Goal: Information Seeking & Learning: Find specific fact

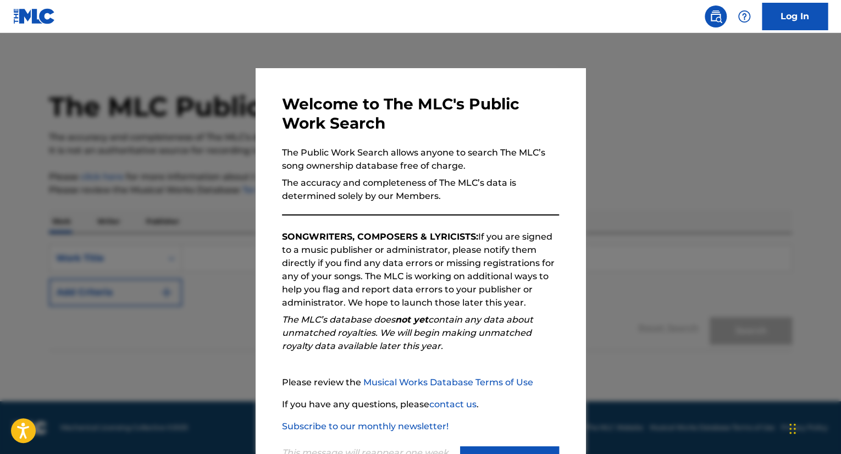
click at [642, 144] on div at bounding box center [420, 260] width 841 height 454
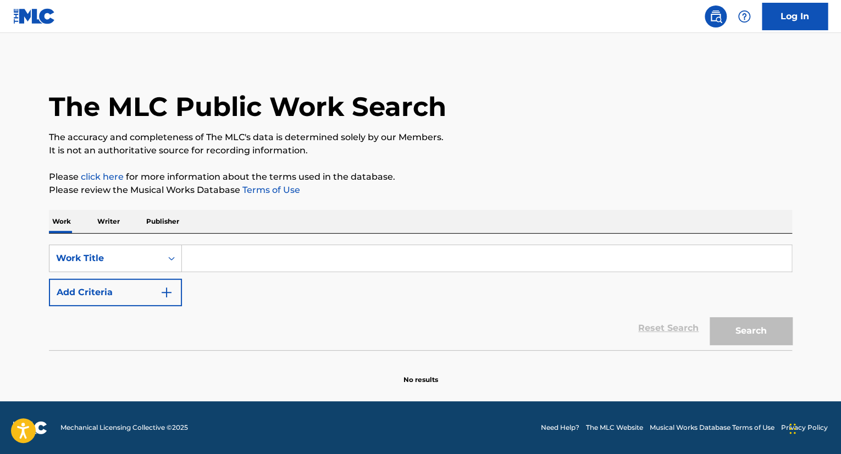
click at [149, 282] on button "Add Criteria" at bounding box center [115, 292] width 133 height 27
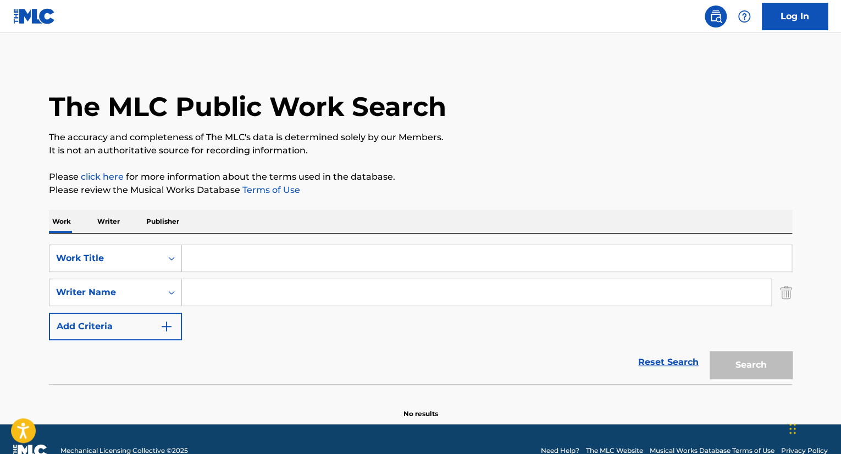
click at [237, 262] on input "Search Form" at bounding box center [486, 258] width 609 height 26
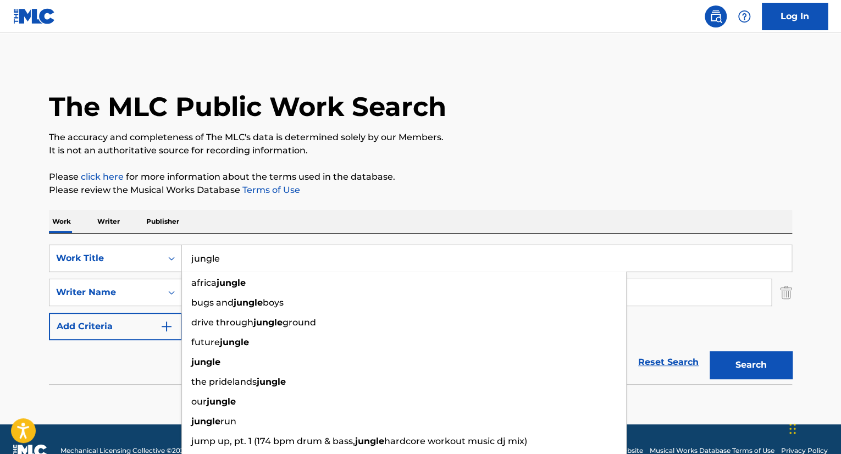
type input "jungle"
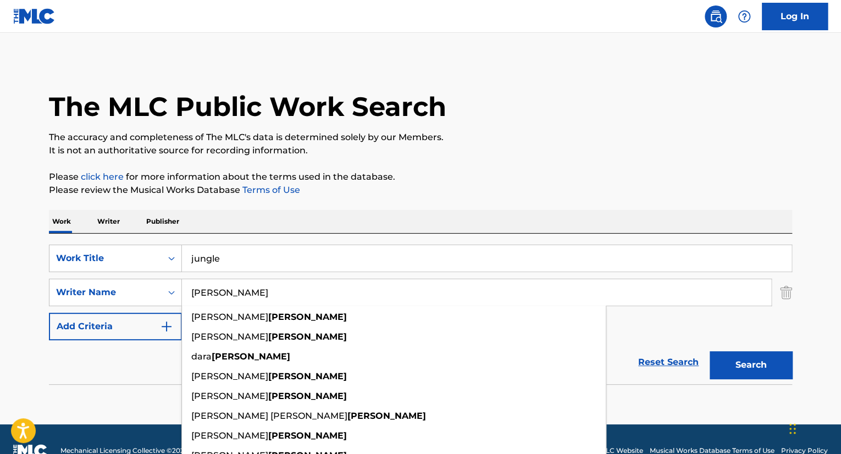
type input "[PERSON_NAME]"
click at [709, 351] on button "Search" at bounding box center [750, 364] width 82 height 27
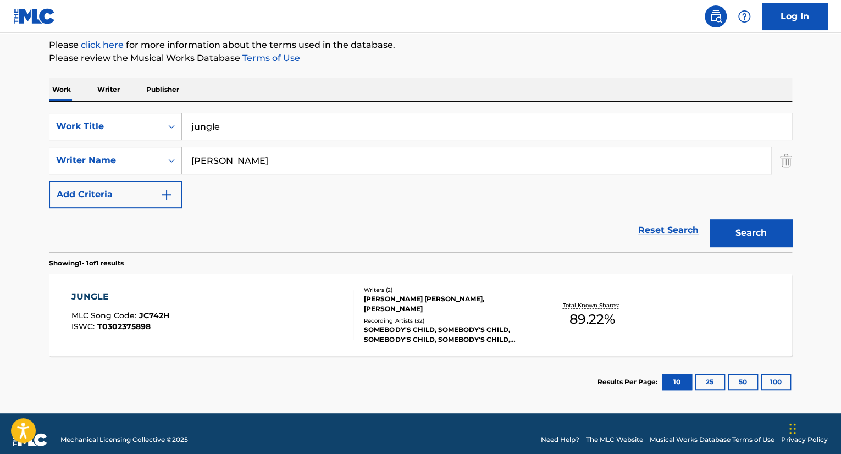
scroll to position [144, 0]
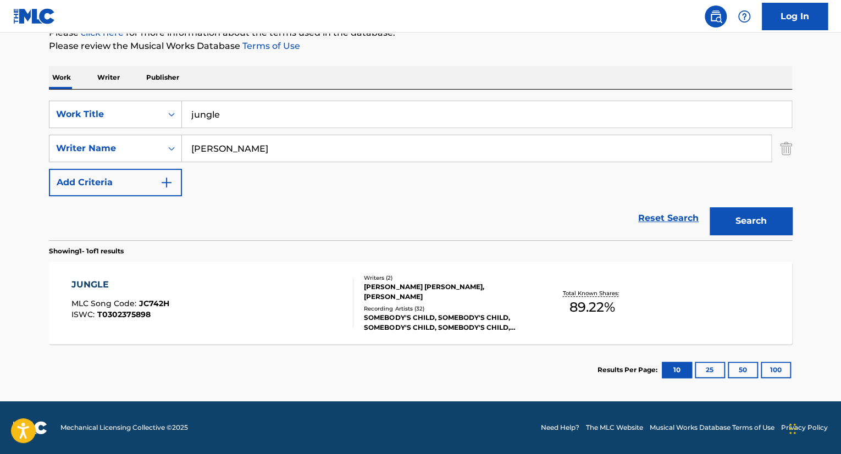
click at [264, 287] on div "JUNGLE MLC Song Code : JC742H ISWC : T0302375898" at bounding box center [212, 302] width 282 height 49
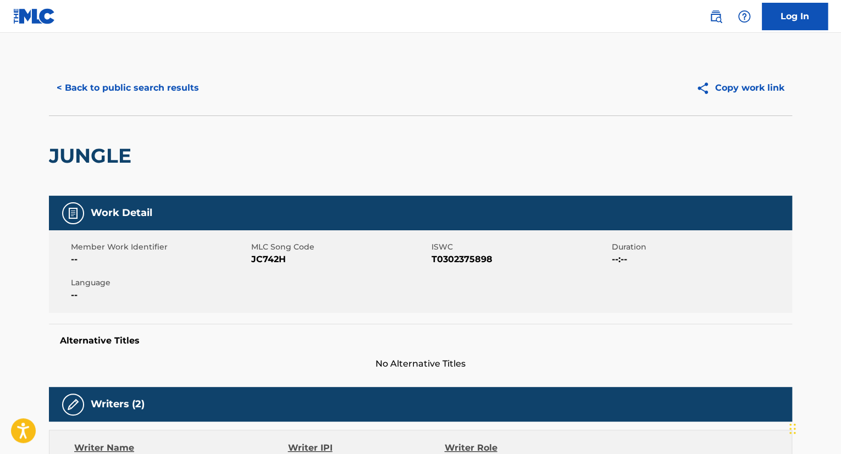
click at [141, 80] on button "< Back to public search results" at bounding box center [128, 87] width 158 height 27
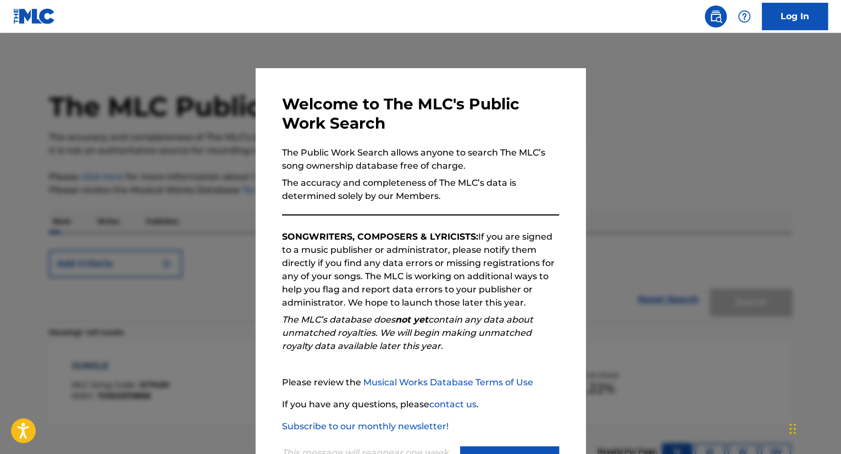
scroll to position [81, 0]
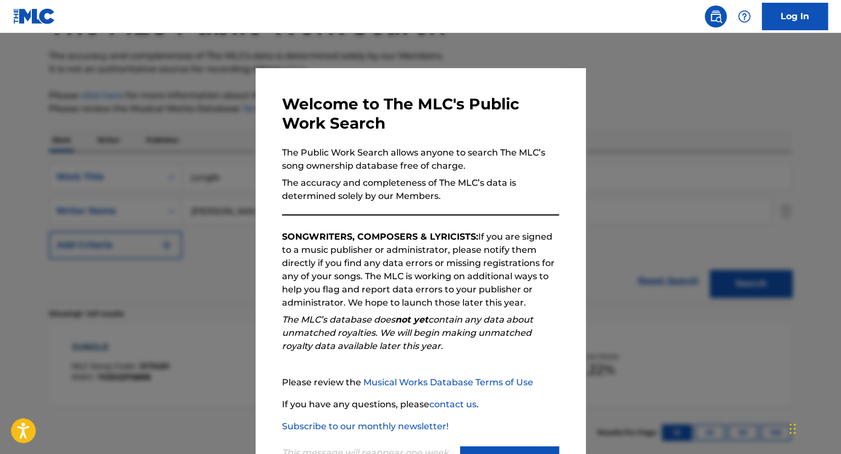
drag, startPoint x: 189, startPoint y: 124, endPoint x: 218, endPoint y: 164, distance: 49.6
click at [189, 125] on div at bounding box center [420, 260] width 841 height 454
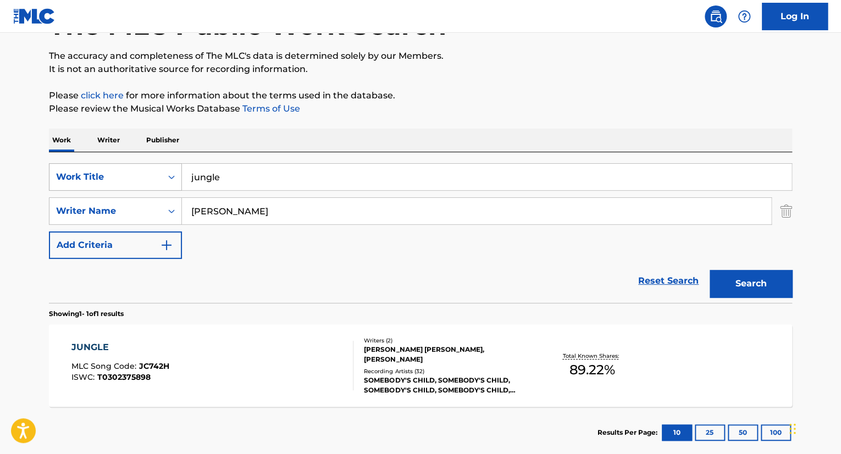
drag, startPoint x: 245, startPoint y: 184, endPoint x: 85, endPoint y: 173, distance: 160.8
click at [86, 173] on div "SearchWithCriteria1e866b2b-c725-4d9e-8837-6ddd8b9f6200 Work Title jungle" at bounding box center [420, 176] width 743 height 27
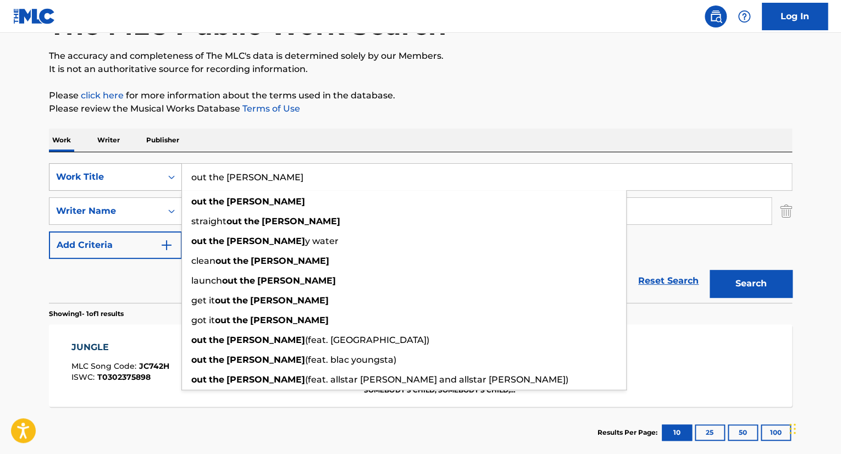
type input "out the [PERSON_NAME]"
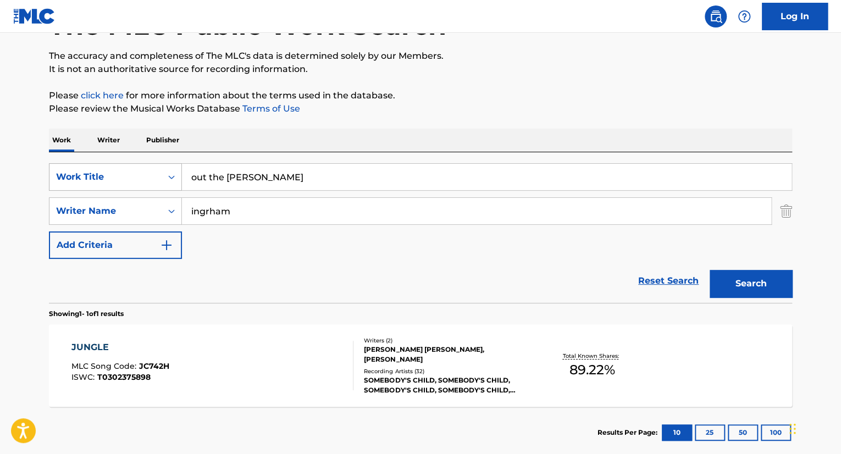
click at [709, 270] on button "Search" at bounding box center [750, 283] width 82 height 27
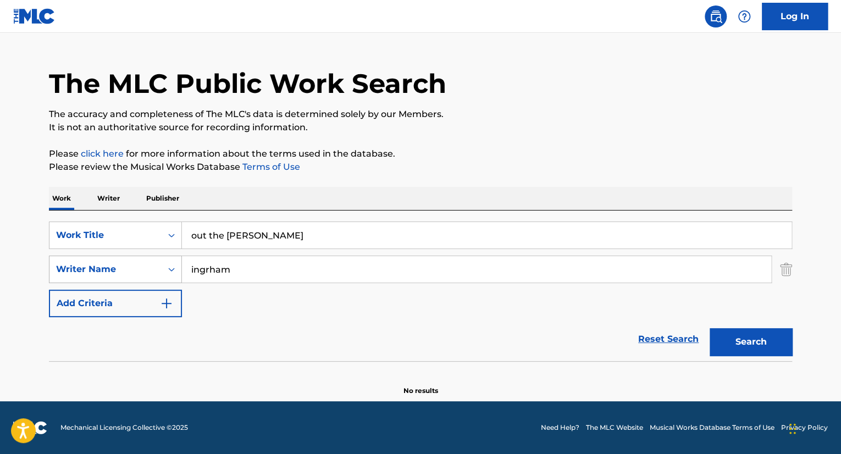
drag, startPoint x: 251, startPoint y: 271, endPoint x: 136, endPoint y: 277, distance: 114.5
click at [141, 275] on div "SearchWithCriteriae3858fa1-c581-4969-ad14-9fd1dfb8da3a Writer Name ingrham" at bounding box center [420, 268] width 743 height 27
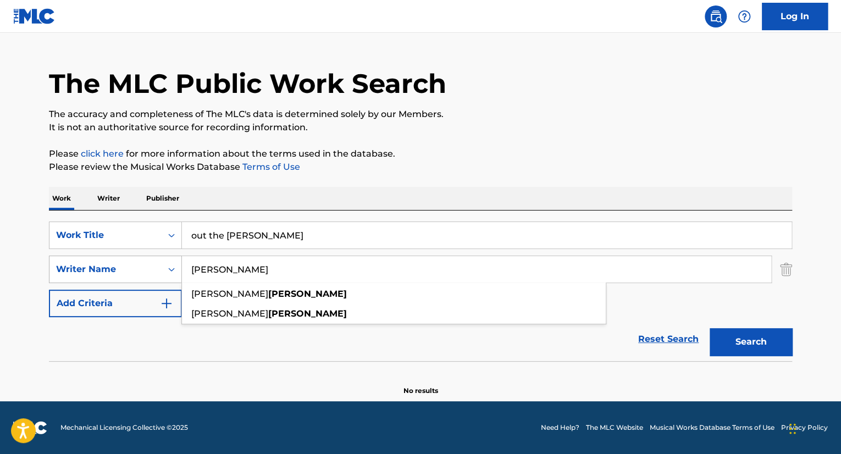
click at [709, 328] on button "Search" at bounding box center [750, 341] width 82 height 27
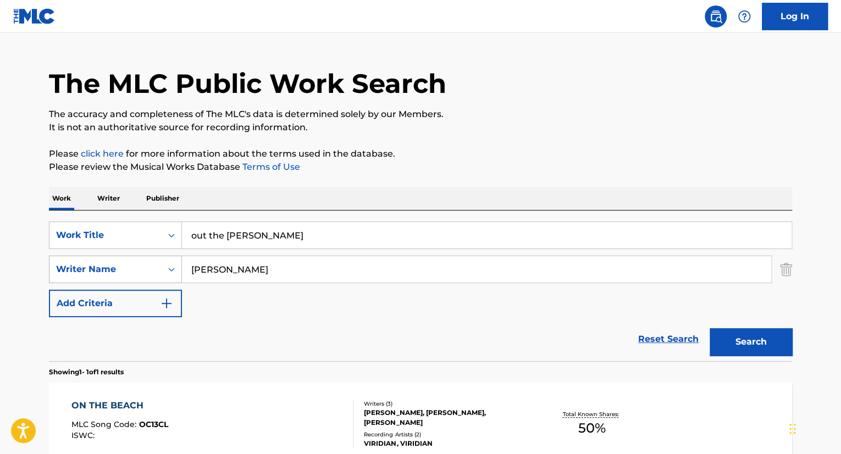
drag, startPoint x: 272, startPoint y: 282, endPoint x: 124, endPoint y: 276, distance: 148.4
click at [124, 276] on div "SearchWithCriteriae3858fa1-c581-4969-ad14-9fd1dfb8da3a Writer Name [PERSON_NAME]" at bounding box center [420, 268] width 743 height 27
click at [255, 262] on input "[PERSON_NAME]" at bounding box center [476, 269] width 589 height 26
click at [150, 271] on div "SearchWithCriteriae3858fa1-c581-4969-ad14-9fd1dfb8da3a Writer Name [PERSON_NAME…" at bounding box center [420, 268] width 743 height 27
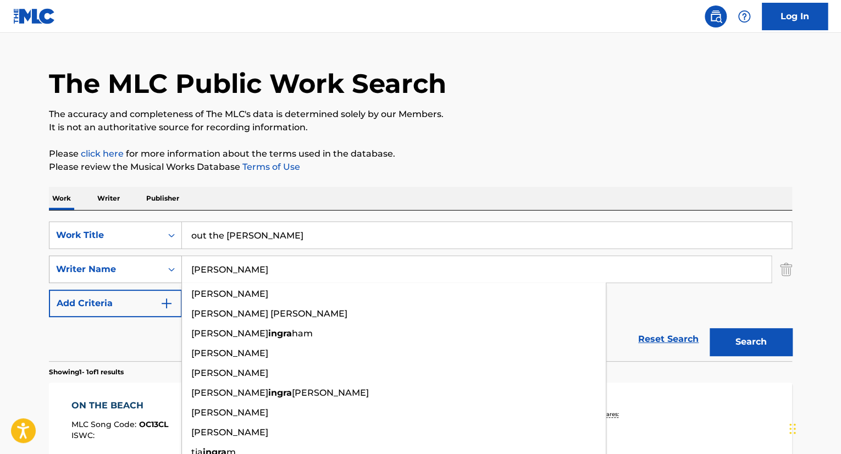
click at [709, 328] on button "Search" at bounding box center [750, 341] width 82 height 27
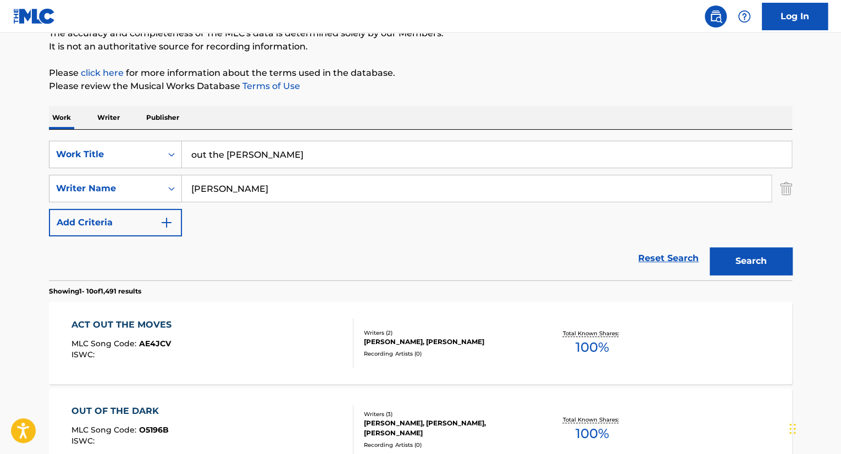
scroll to position [78, 0]
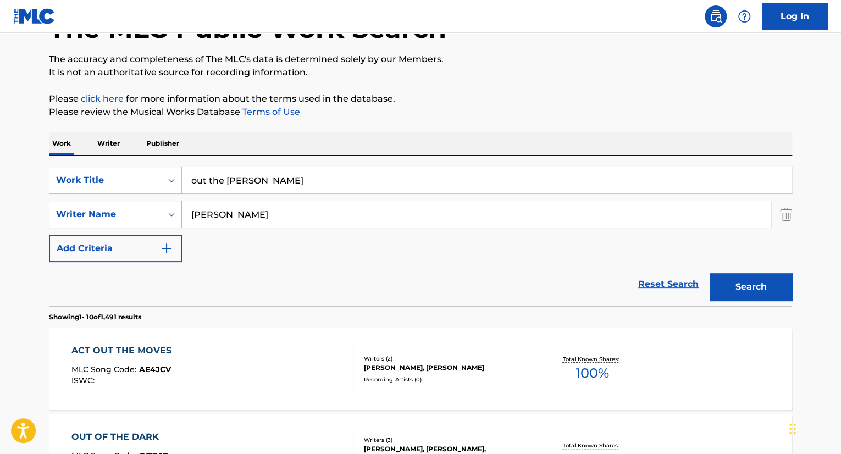
click at [62, 220] on div "SearchWithCriteriae3858fa1-c581-4969-ad14-9fd1dfb8da3a Writer Name [PERSON_NAME]" at bounding box center [420, 214] width 743 height 27
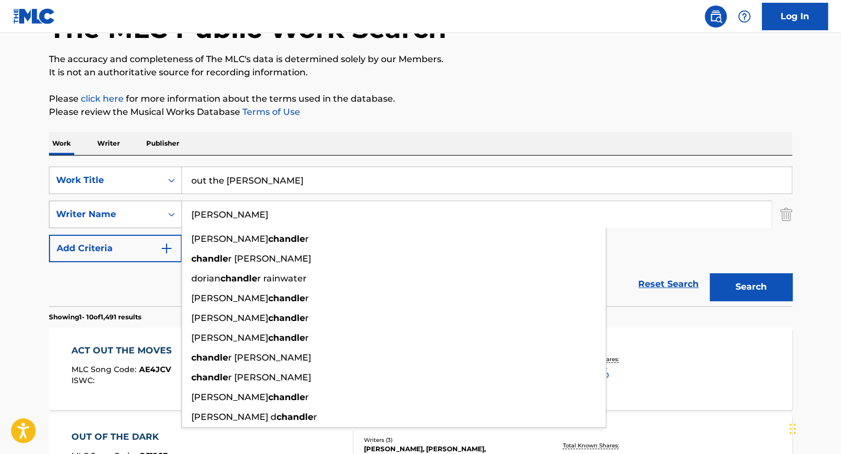
click at [709, 273] on button "Search" at bounding box center [750, 286] width 82 height 27
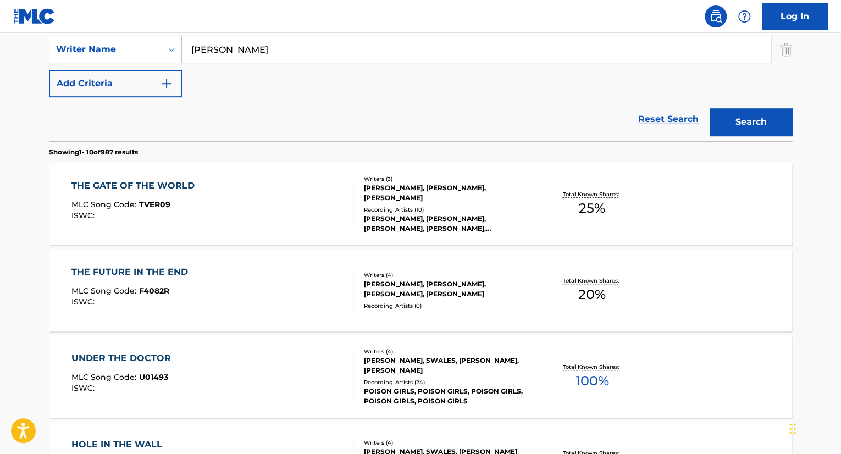
scroll to position [133, 0]
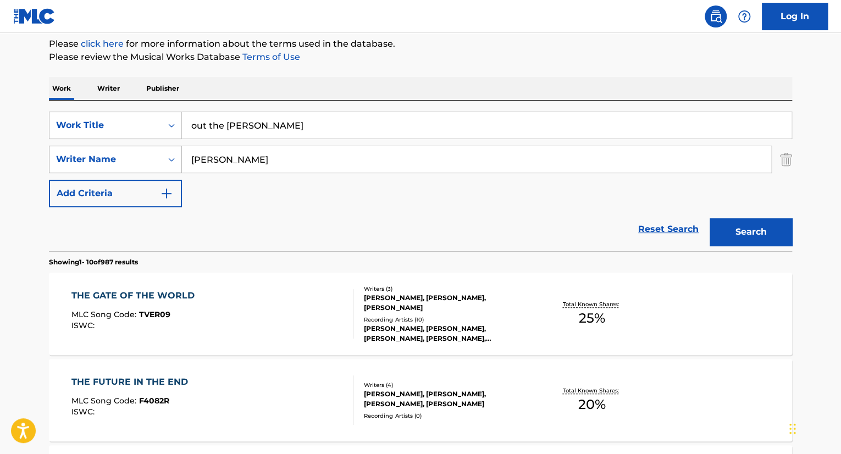
click at [113, 168] on div "SearchWithCriteriae3858fa1-c581-4969-ad14-9fd1dfb8da3a Writer Name [PERSON_NAME]" at bounding box center [420, 159] width 743 height 27
type input "ghost"
click at [709, 218] on button "Search" at bounding box center [750, 231] width 82 height 27
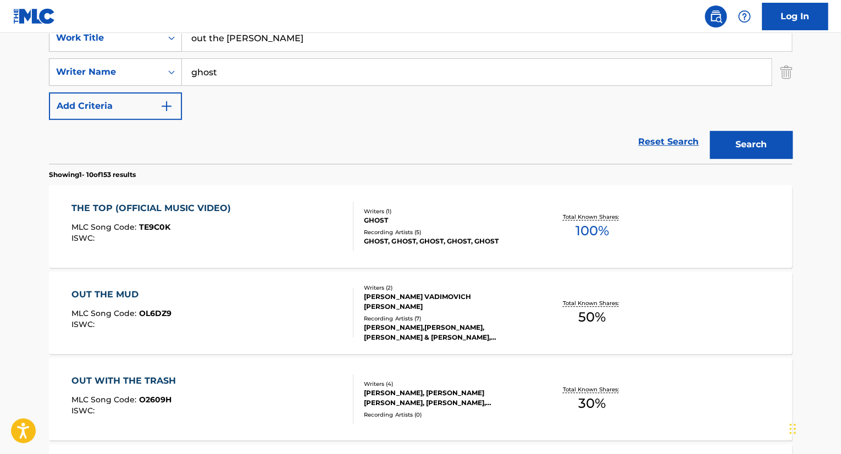
scroll to position [0, 0]
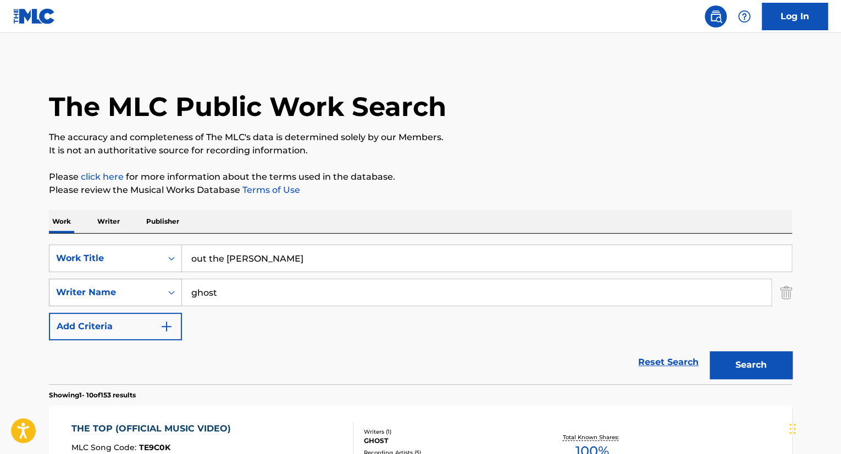
drag, startPoint x: 233, startPoint y: 287, endPoint x: 131, endPoint y: 288, distance: 101.6
click at [143, 290] on div "SearchWithCriteriae3858fa1-c581-4969-ad14-9fd1dfb8da3a Writer Name ghost" at bounding box center [420, 292] width 743 height 27
click at [256, 300] on input "Search Form" at bounding box center [476, 292] width 589 height 26
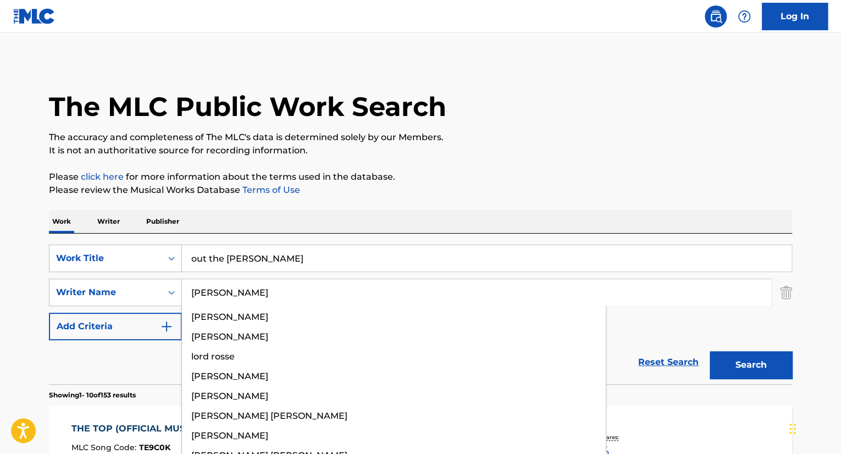
type input "[PERSON_NAME]"
click at [709, 351] on button "Search" at bounding box center [750, 364] width 82 height 27
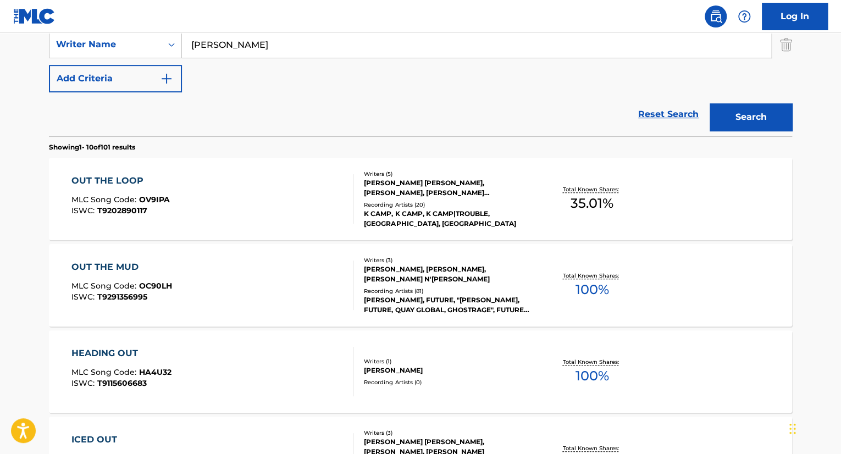
scroll to position [275, 0]
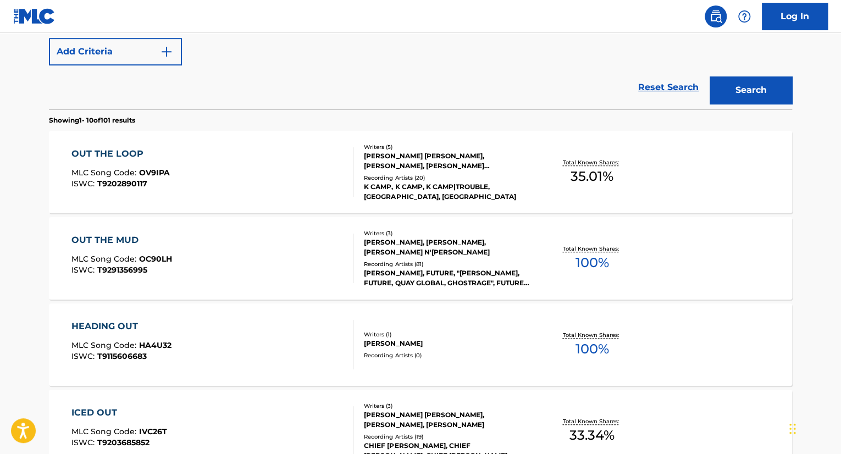
click at [243, 259] on div "OUT THE MUD MLC Song Code : OC90LH ISWC : T9291356995" at bounding box center [212, 257] width 282 height 49
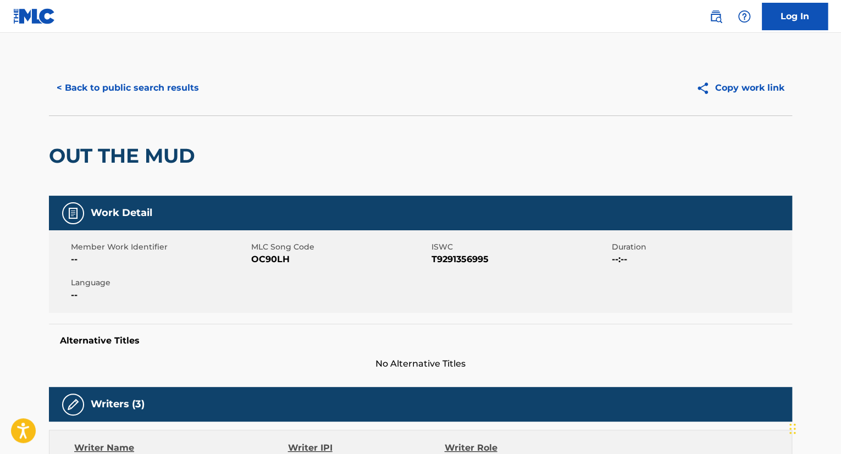
click at [172, 89] on button "< Back to public search results" at bounding box center [128, 87] width 158 height 27
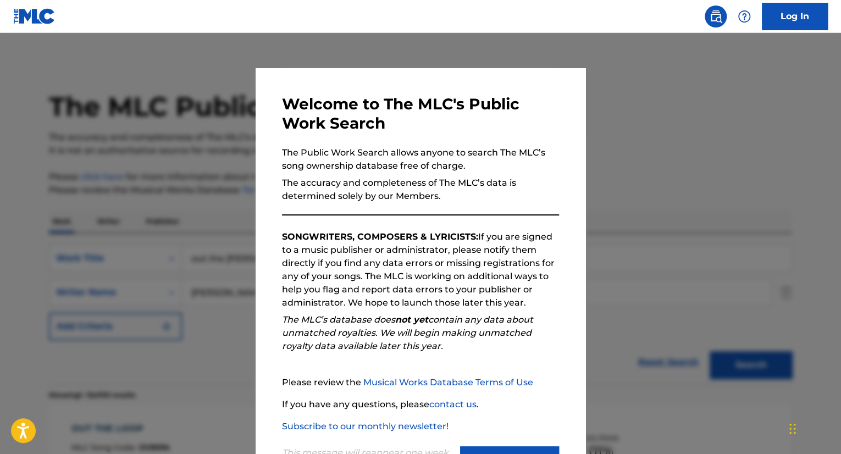
scroll to position [337, 0]
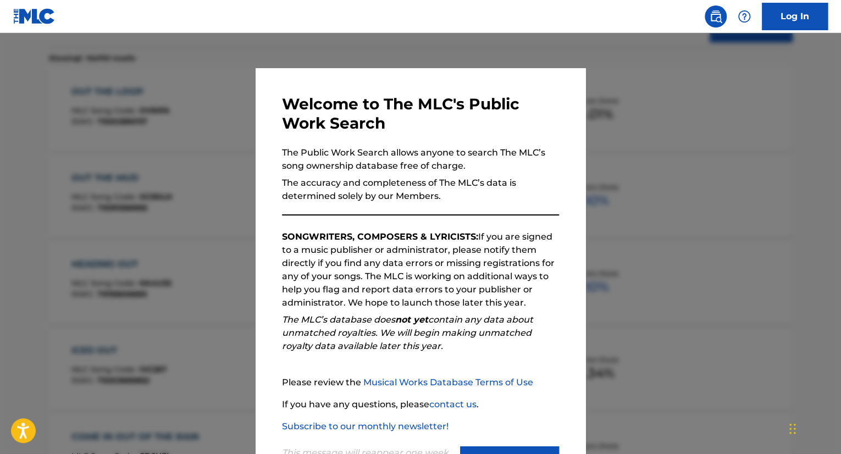
click at [262, 133] on div "Welcome to The MLC's Public Work Search The Public Work Search allows anyone to…" at bounding box center [420, 285] width 330 height 435
click at [241, 125] on div at bounding box center [420, 260] width 841 height 454
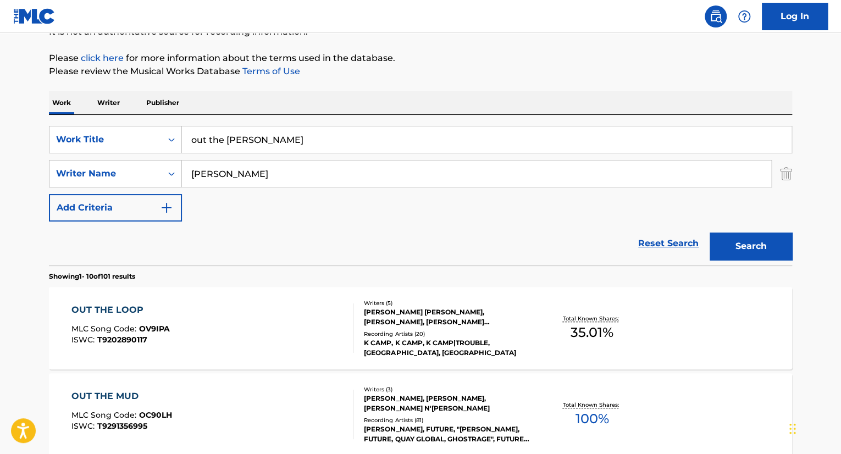
scroll to position [117, 0]
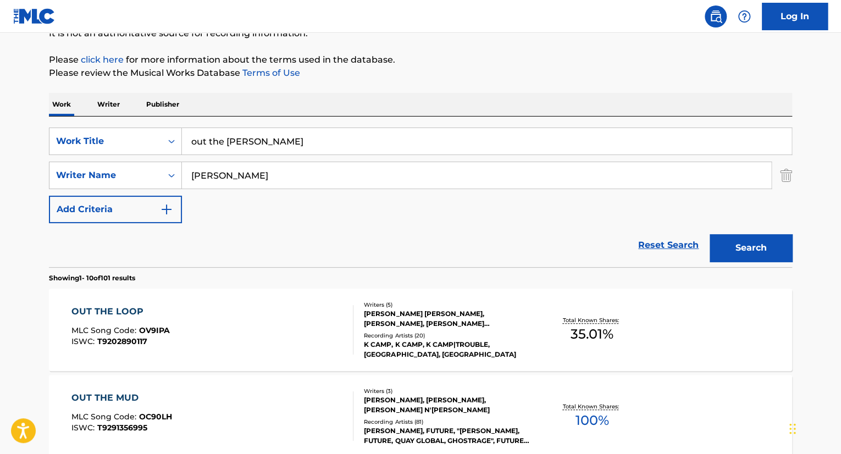
drag, startPoint x: 280, startPoint y: 137, endPoint x: 7, endPoint y: 143, distance: 273.1
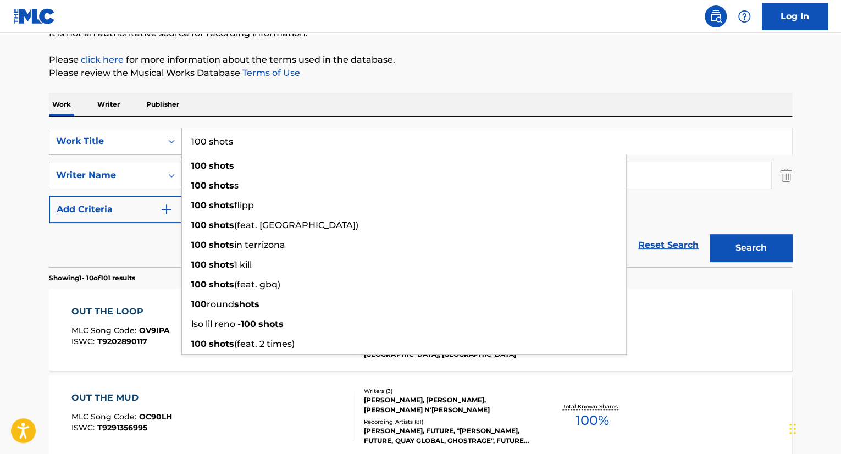
type input "100 shots"
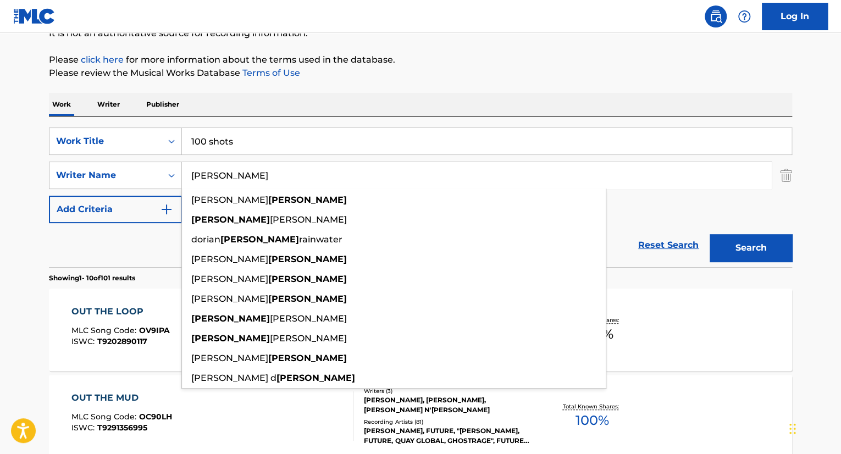
type input "[PERSON_NAME]"
click at [709, 234] on button "Search" at bounding box center [750, 247] width 82 height 27
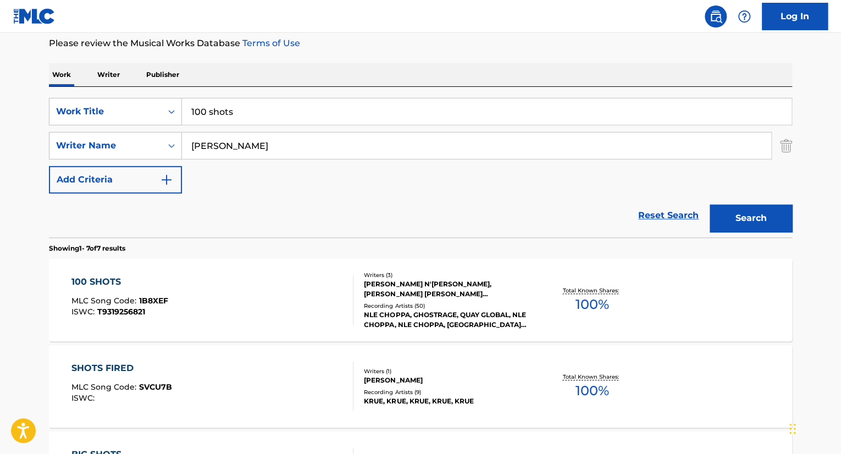
scroll to position [172, 0]
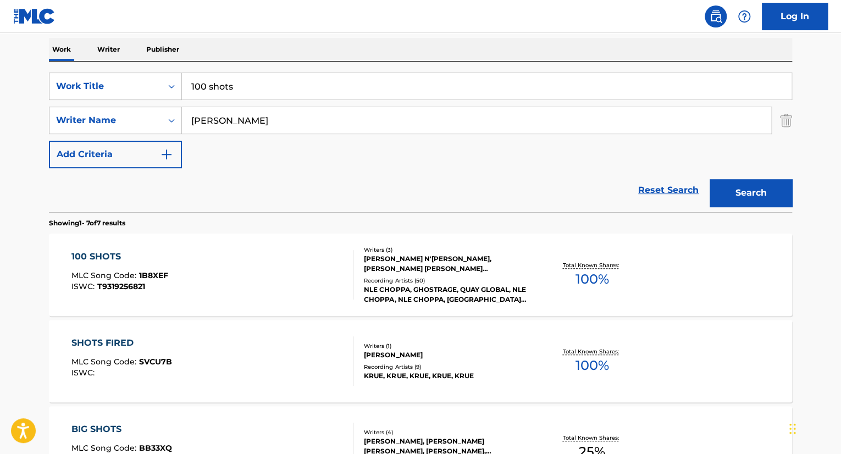
click at [240, 254] on div "100 SHOTS MLC Song Code : 1B8XEF ISWC : T9319256821" at bounding box center [212, 274] width 282 height 49
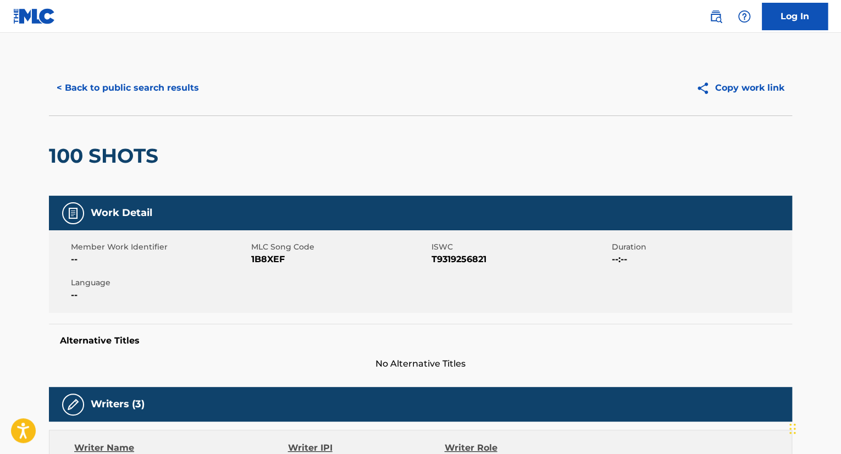
click at [119, 83] on button "< Back to public search results" at bounding box center [128, 87] width 158 height 27
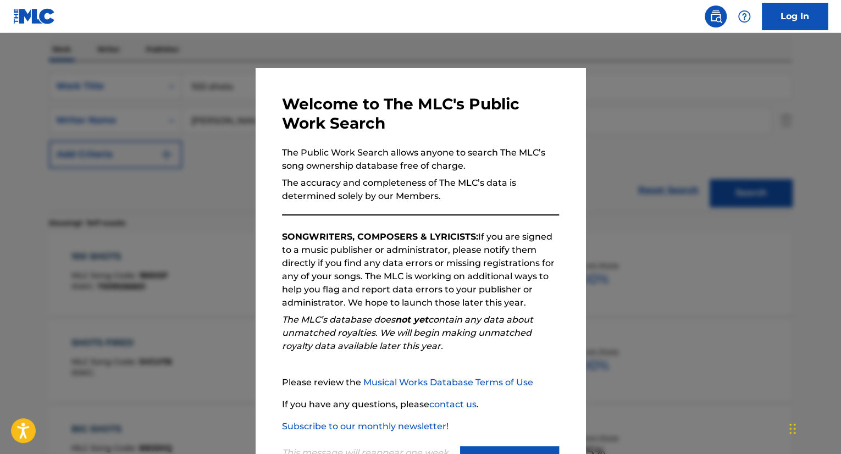
click at [155, 138] on div at bounding box center [420, 260] width 841 height 454
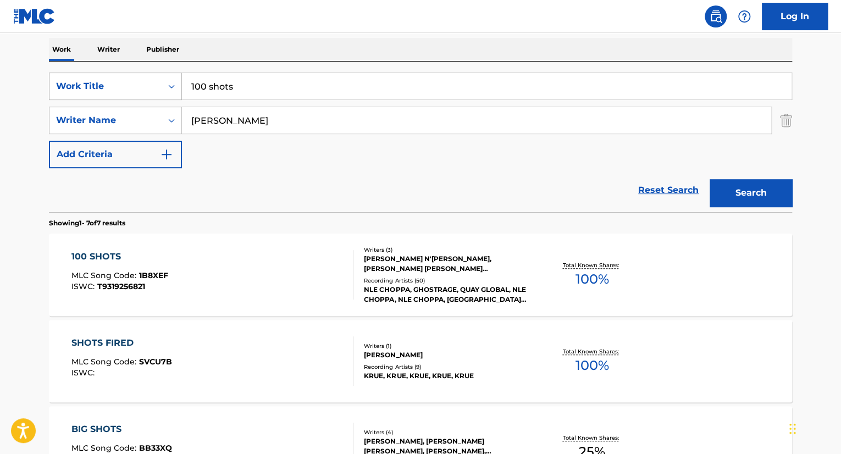
drag, startPoint x: 236, startPoint y: 84, endPoint x: 90, endPoint y: 81, distance: 146.2
click at [94, 84] on div "SearchWithCriteria1e866b2b-c725-4d9e-8837-6ddd8b9f6200 Work Title 100 shots" at bounding box center [420, 86] width 743 height 27
paste input "Don’t forget"
type input "Don’t forget"
click at [754, 188] on button "Search" at bounding box center [750, 192] width 82 height 27
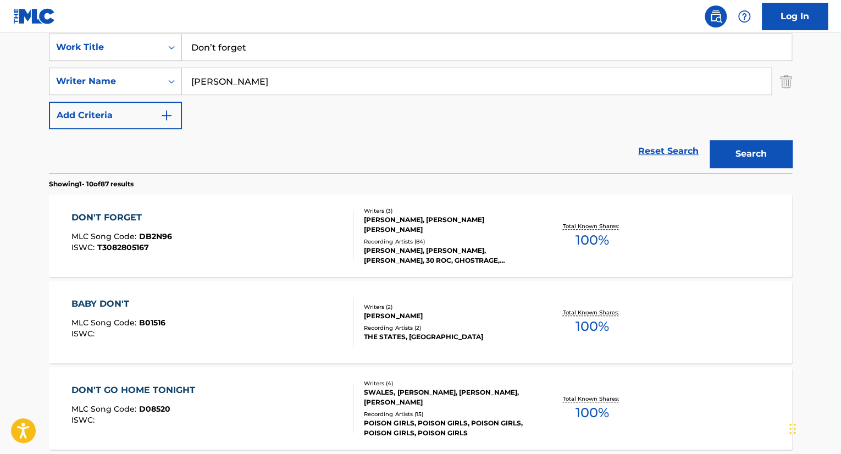
scroll to position [227, 0]
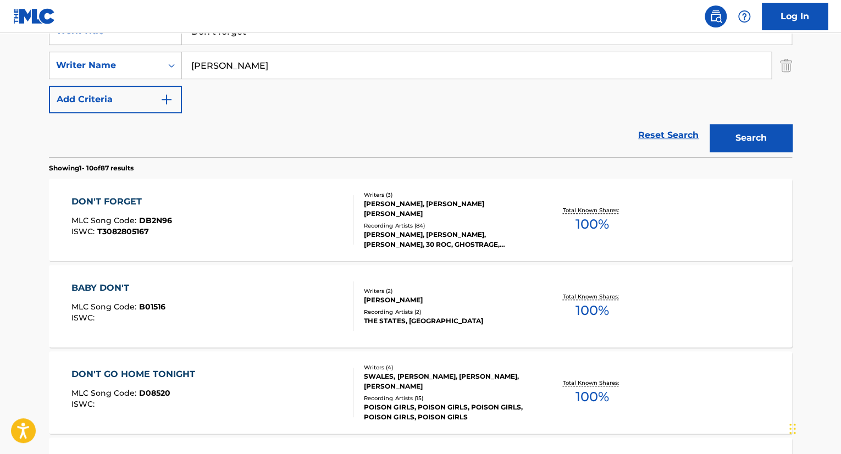
click at [272, 219] on div "DON'T FORGET MLC Song Code : DB2N96 ISWC : T3082805167" at bounding box center [212, 219] width 282 height 49
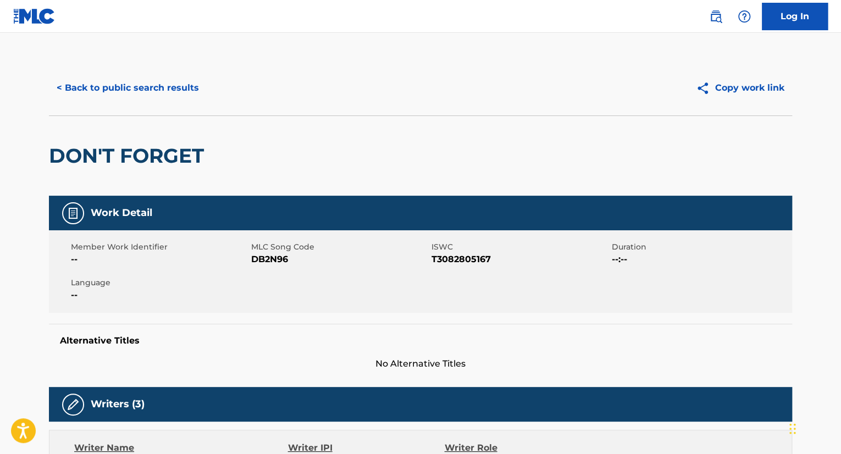
click at [163, 90] on button "< Back to public search results" at bounding box center [128, 87] width 158 height 27
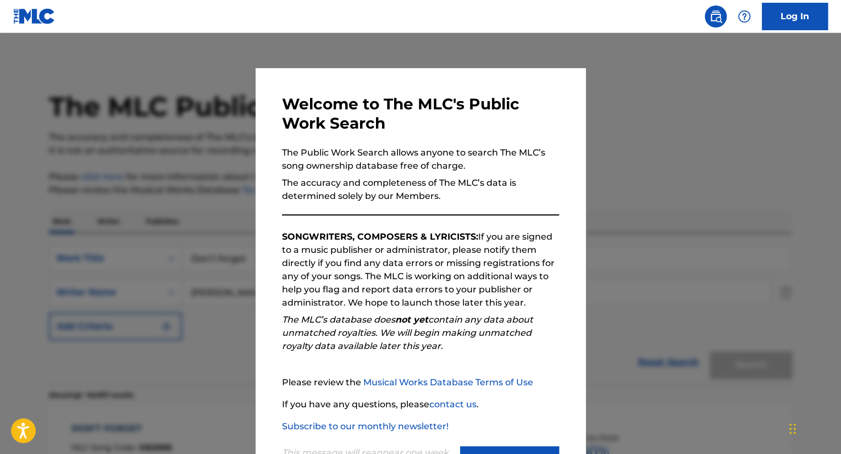
scroll to position [227, 0]
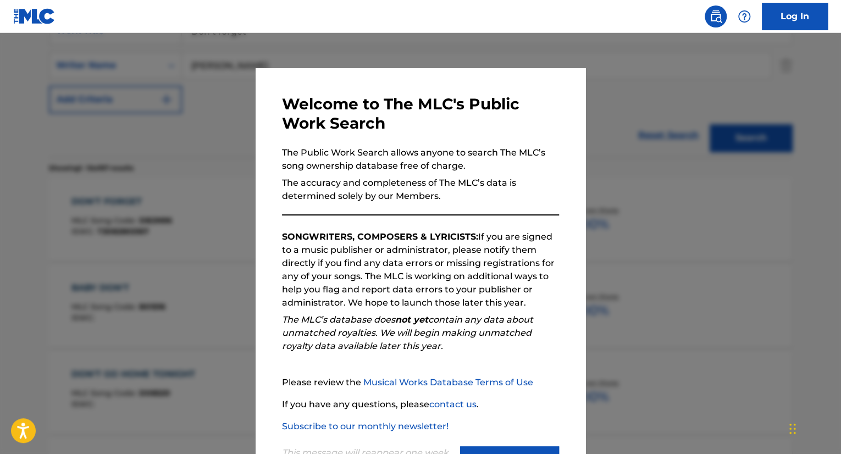
click at [158, 159] on div at bounding box center [420, 260] width 841 height 454
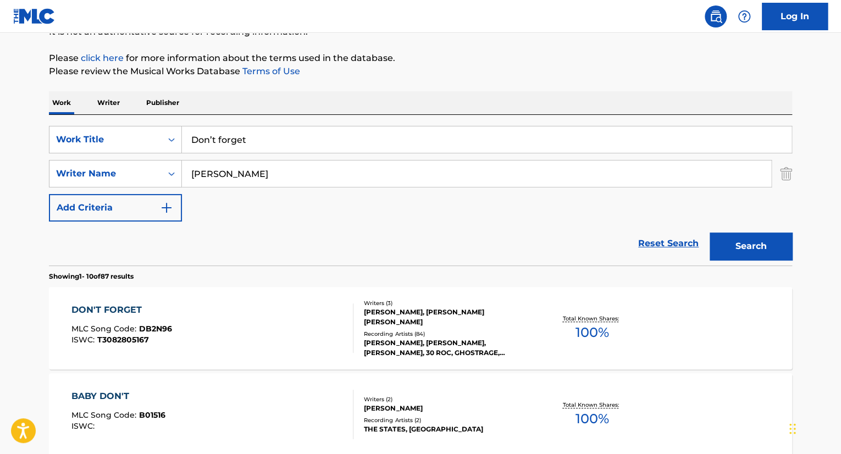
scroll to position [117, 0]
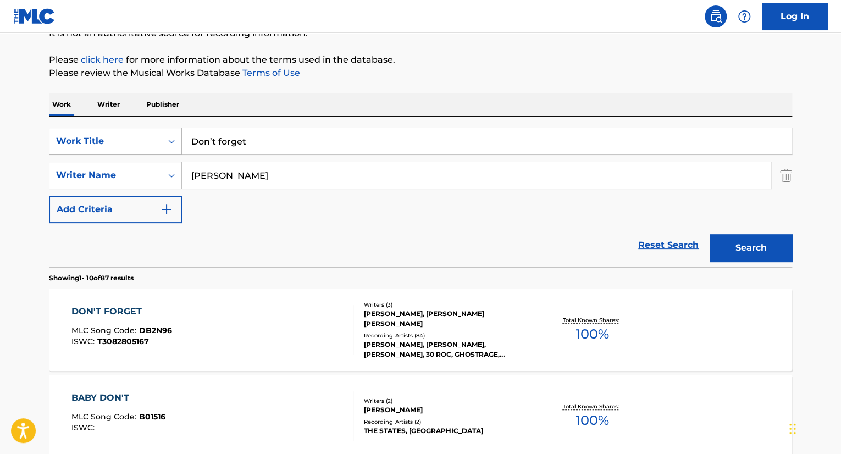
drag, startPoint x: 68, startPoint y: 150, endPoint x: 54, endPoint y: 150, distance: 13.2
click at [63, 150] on div "SearchWithCriteria1e866b2b-c725-4d9e-8837-6ddd8b9f6200 Work Title Don’t forget" at bounding box center [420, 140] width 743 height 27
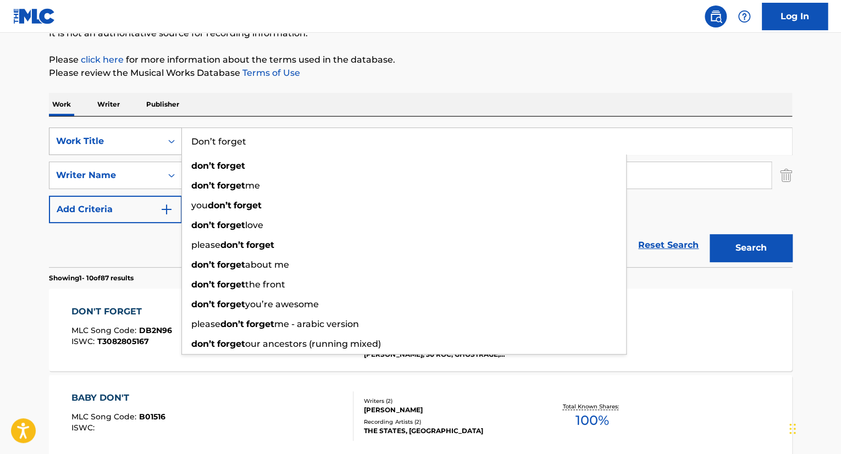
paste input "Freedom is priceless"
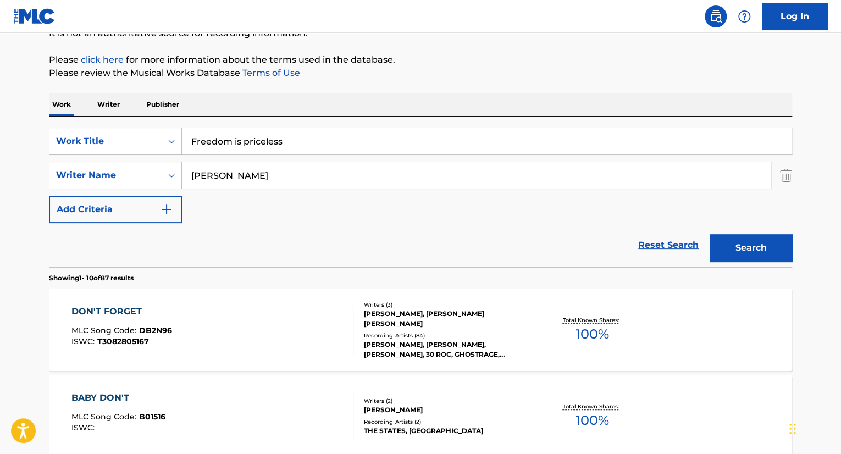
type input "Freedom is priceless"
click at [756, 247] on button "Search" at bounding box center [750, 247] width 82 height 27
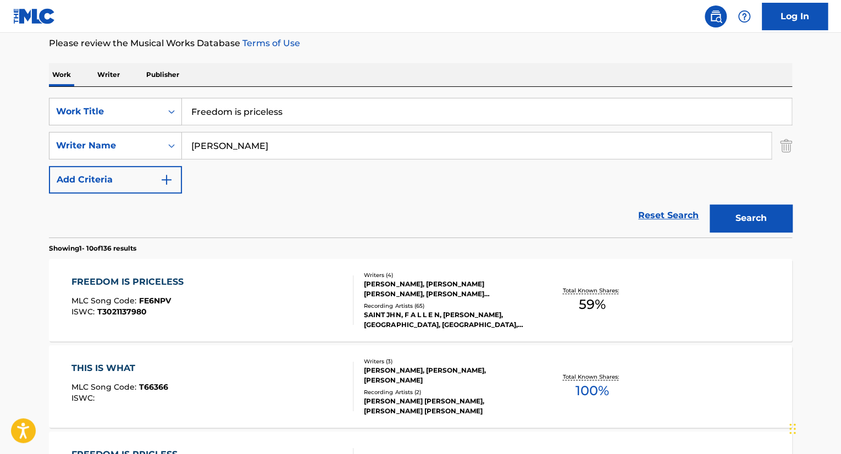
scroll to position [172, 0]
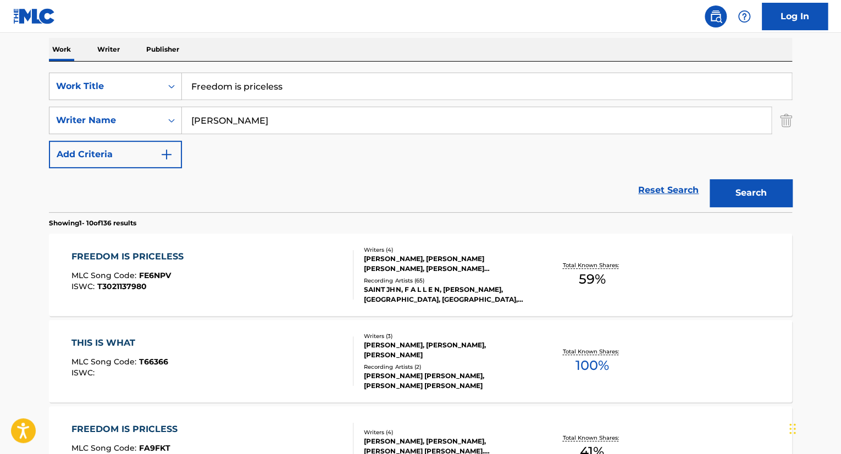
click at [270, 271] on div "FREEDOM IS PRICELESS MLC Song Code : FE6NPV ISWC : T3021137980" at bounding box center [212, 274] width 282 height 49
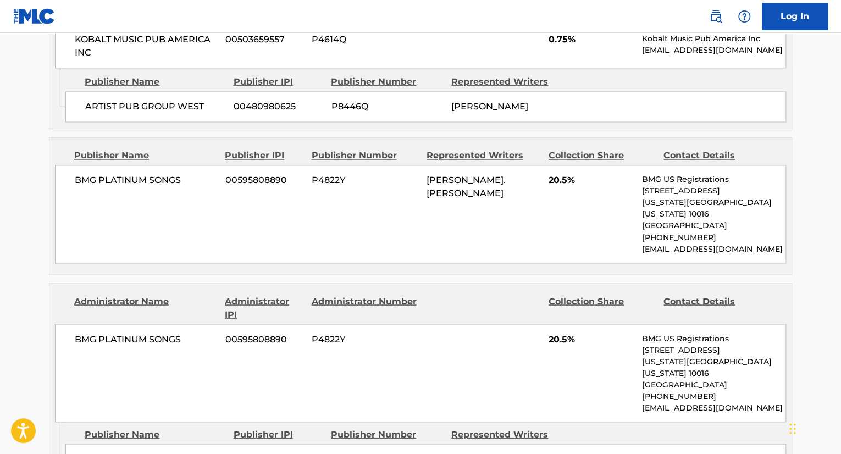
scroll to position [934, 0]
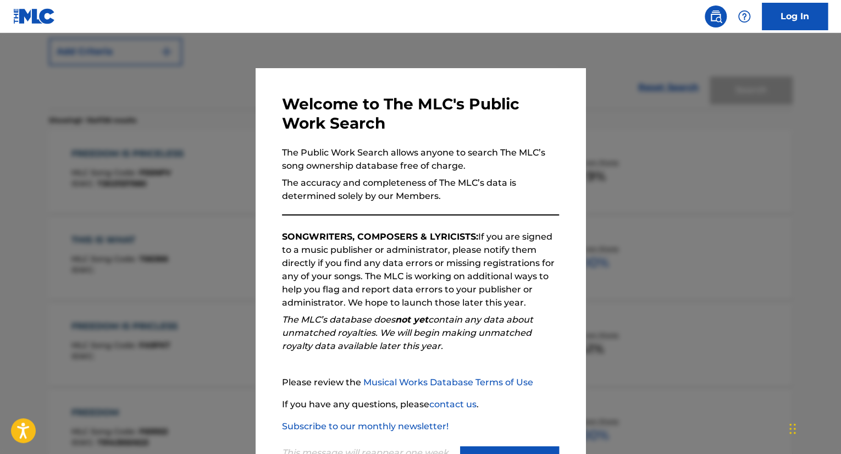
scroll to position [172, 0]
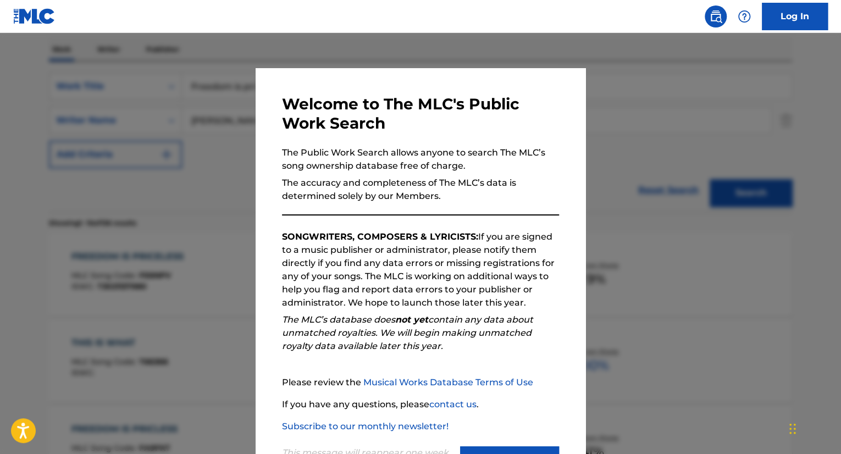
click at [182, 146] on div at bounding box center [420, 260] width 841 height 454
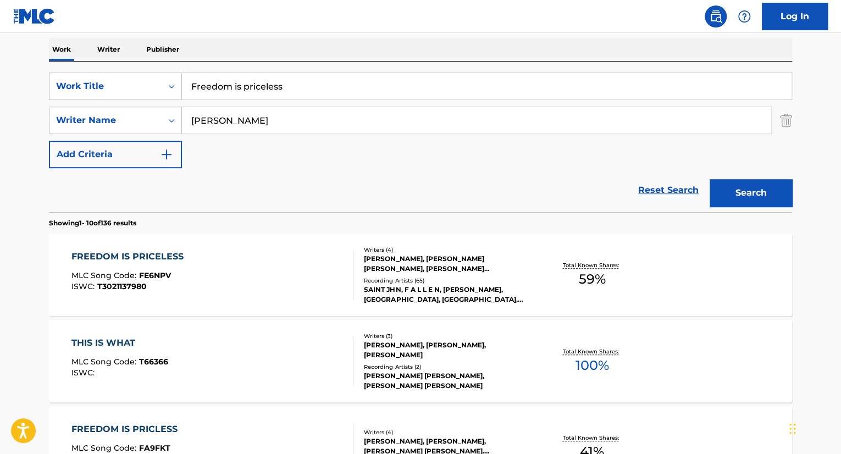
drag, startPoint x: 306, startPoint y: 82, endPoint x: -7, endPoint y: 84, distance: 312.6
click at [0, 84] on html "Accessibility Screen-Reader Guide, Feedback, and Issue Reporting | New window L…" at bounding box center [420, 55] width 841 height 454
type input "rubba band wrist"
click at [709, 179] on button "Search" at bounding box center [750, 192] width 82 height 27
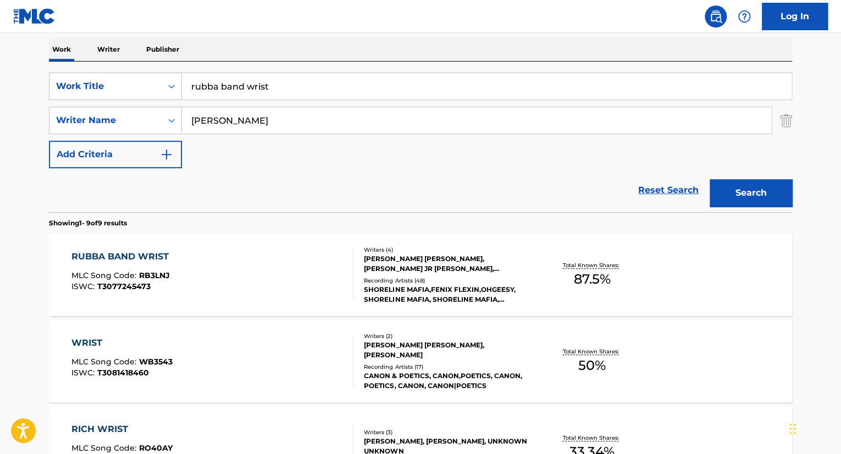
click at [276, 271] on div "RUBBA BAND WRIST MLC Song Code : RB3LNJ ISWC : T3077245473" at bounding box center [212, 274] width 282 height 49
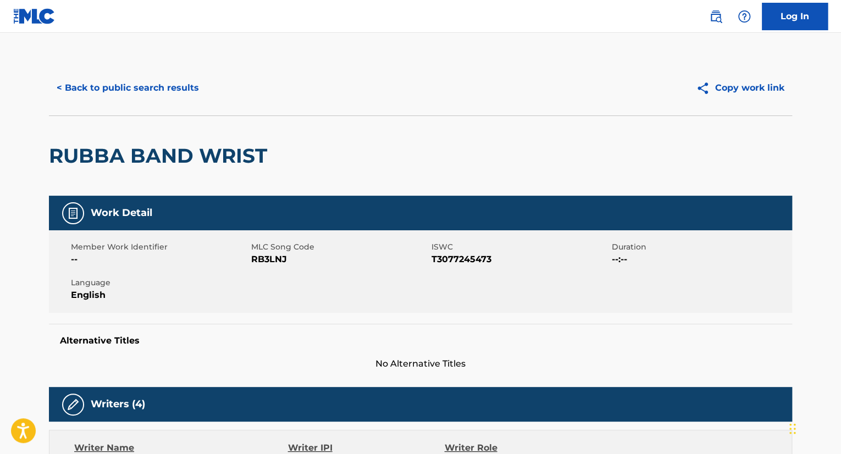
click at [161, 80] on button "< Back to public search results" at bounding box center [128, 87] width 158 height 27
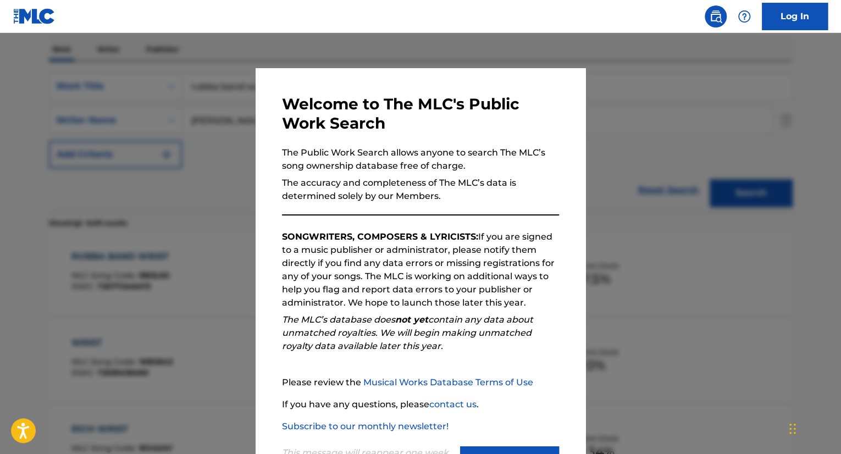
click at [213, 144] on div at bounding box center [420, 260] width 841 height 454
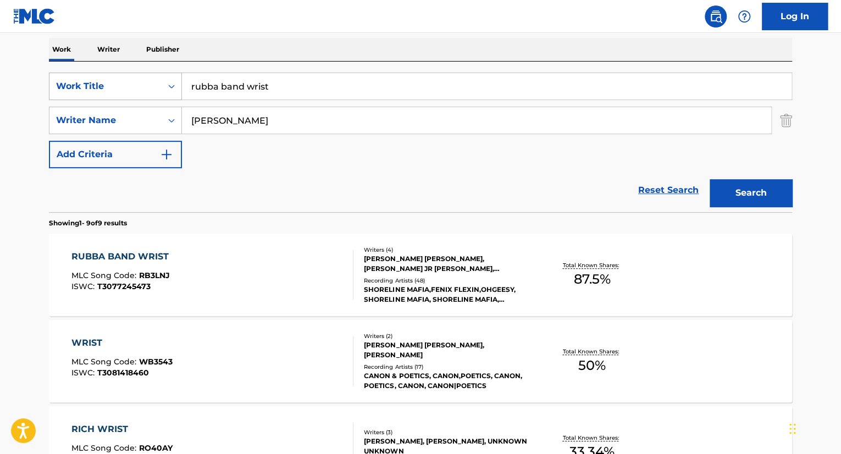
drag, startPoint x: 65, startPoint y: 91, endPoint x: 7, endPoint y: 88, distance: 58.3
click at [49, 91] on div "SearchWithCriteria1e866b2b-c725-4d9e-8837-6ddd8b9f6200 Work Title rubba band wr…" at bounding box center [420, 86] width 743 height 27
type input "freedom is priceless"
click at [709, 179] on button "Search" at bounding box center [750, 192] width 82 height 27
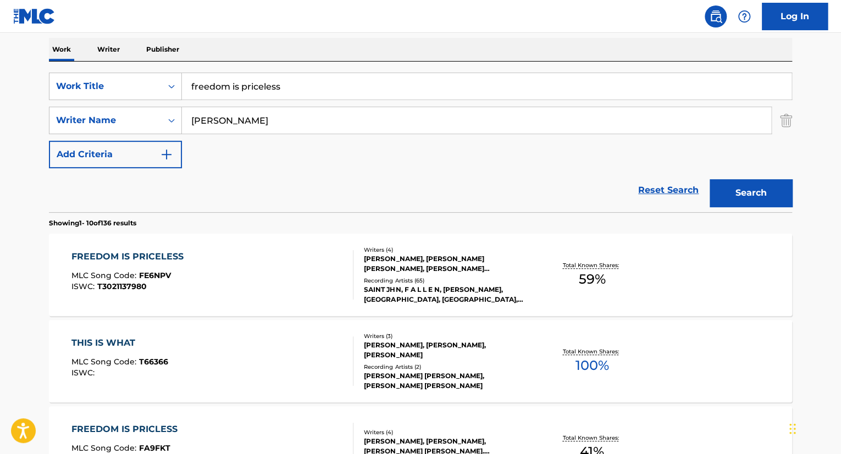
click at [231, 261] on div "FREEDOM IS PRICELESS MLC Song Code : FE6NPV ISWC : T3021137980" at bounding box center [212, 274] width 282 height 49
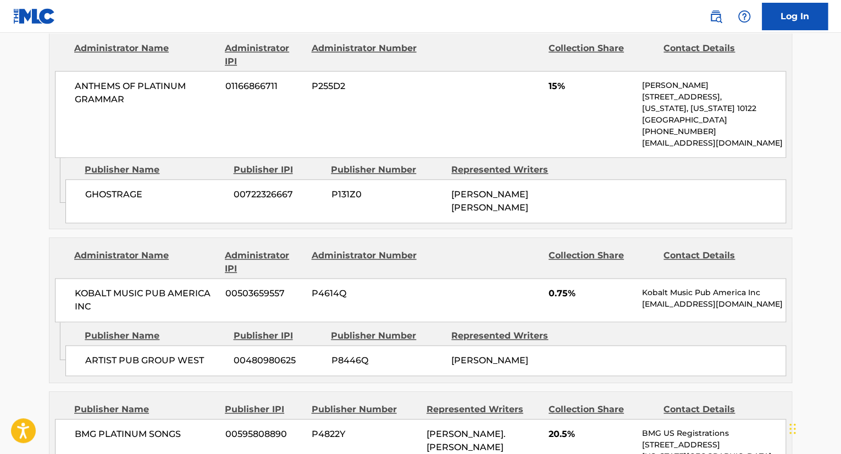
scroll to position [549, 0]
